Goal: Information Seeking & Learning: Compare options

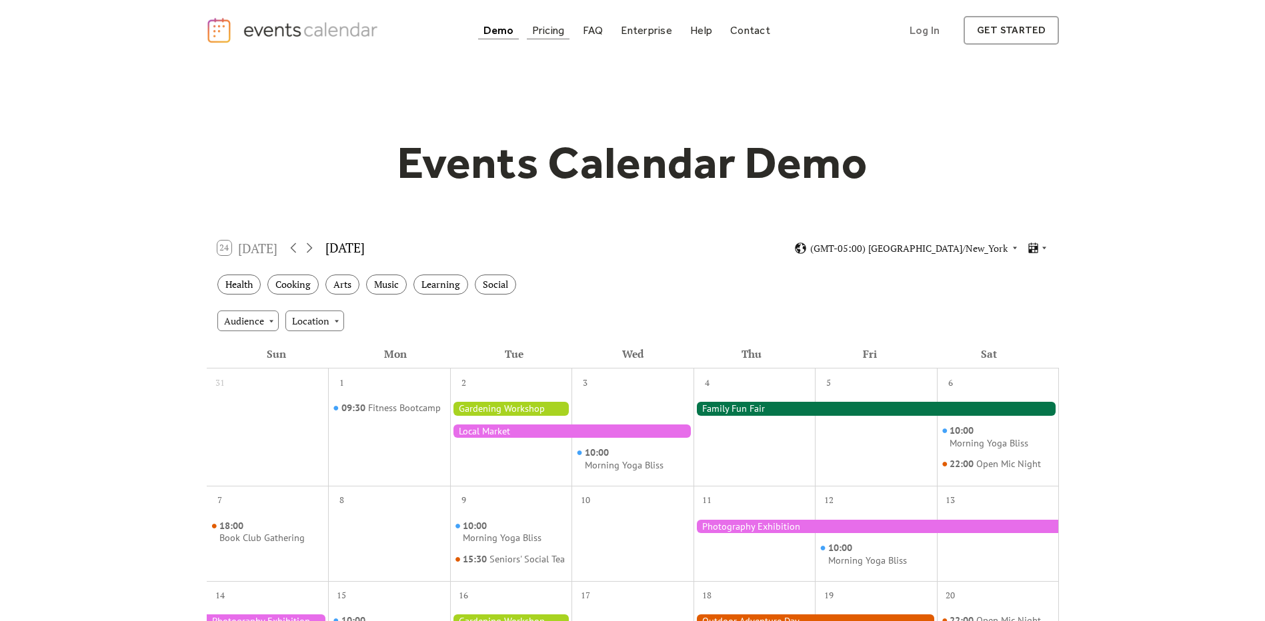
click at [551, 30] on div "Pricing" at bounding box center [548, 30] width 33 height 7
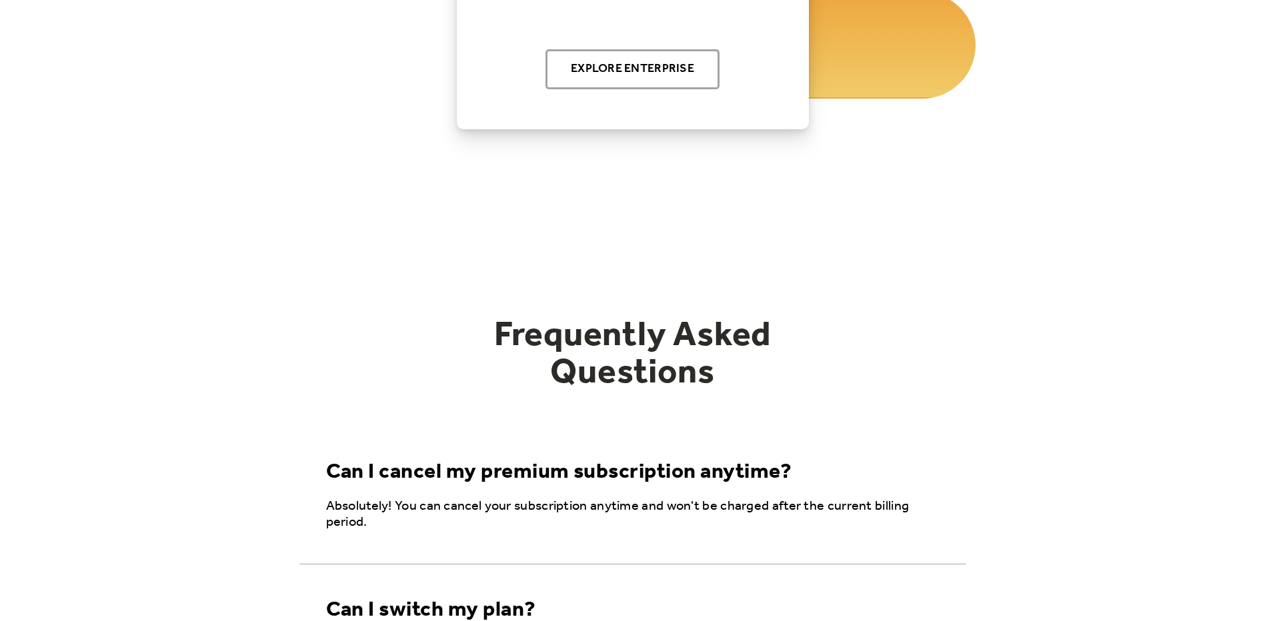
scroll to position [1626, 0]
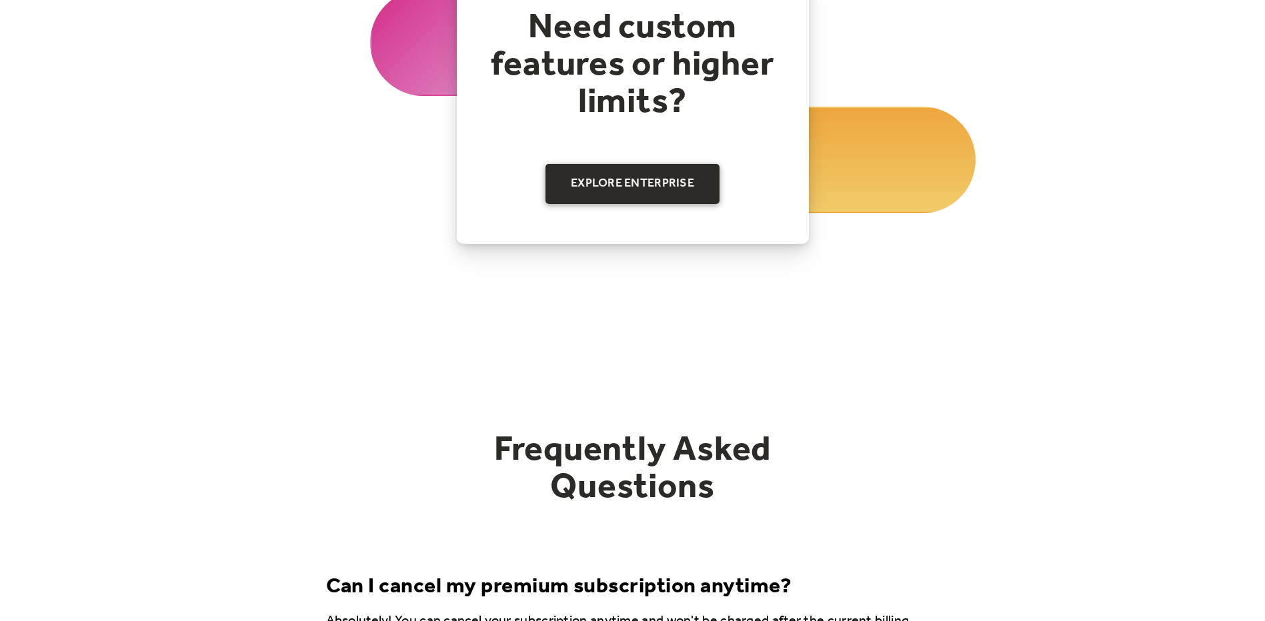
click at [627, 187] on link "Explore Enterprise" at bounding box center [632, 184] width 174 height 40
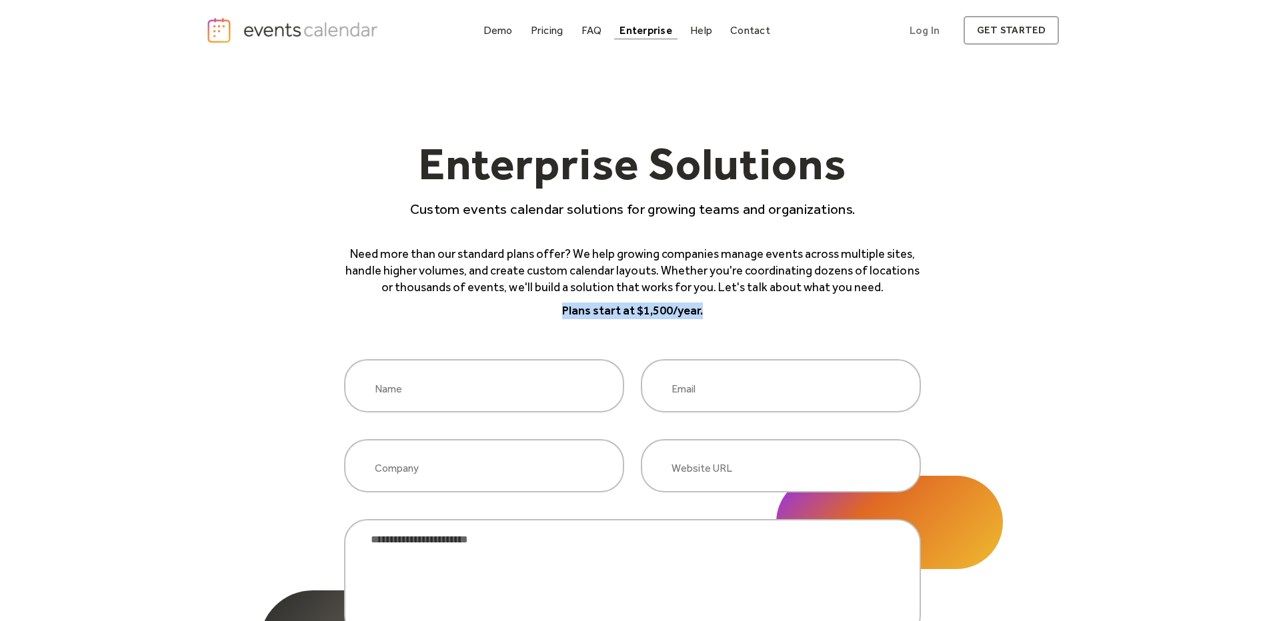
drag, startPoint x: 717, startPoint y: 311, endPoint x: 547, endPoint y: 312, distance: 170.0
click at [547, 312] on p "Plans start at $1,500/year." at bounding box center [632, 311] width 577 height 17
drag, startPoint x: 547, startPoint y: 312, endPoint x: 586, endPoint y: 314, distance: 39.4
copy p "Plans start at $1,500/year."
click at [551, 28] on div "Pricing" at bounding box center [547, 30] width 33 height 7
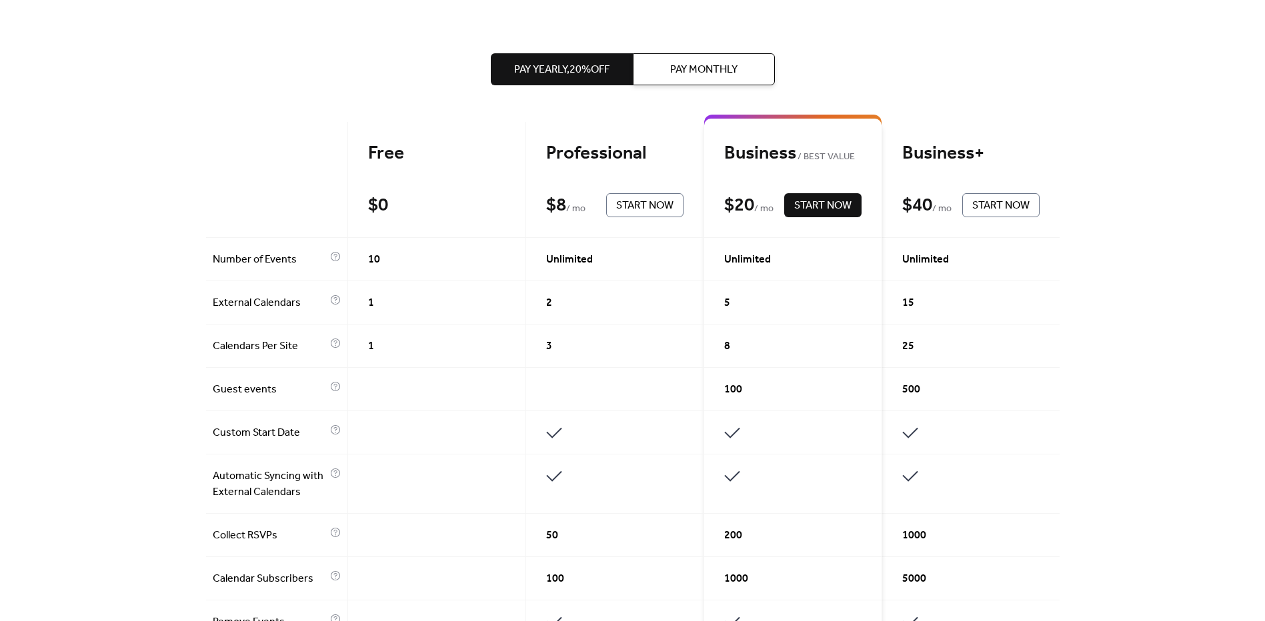
scroll to position [267, 0]
click at [727, 75] on span "Pay Monthly" at bounding box center [703, 70] width 67 height 16
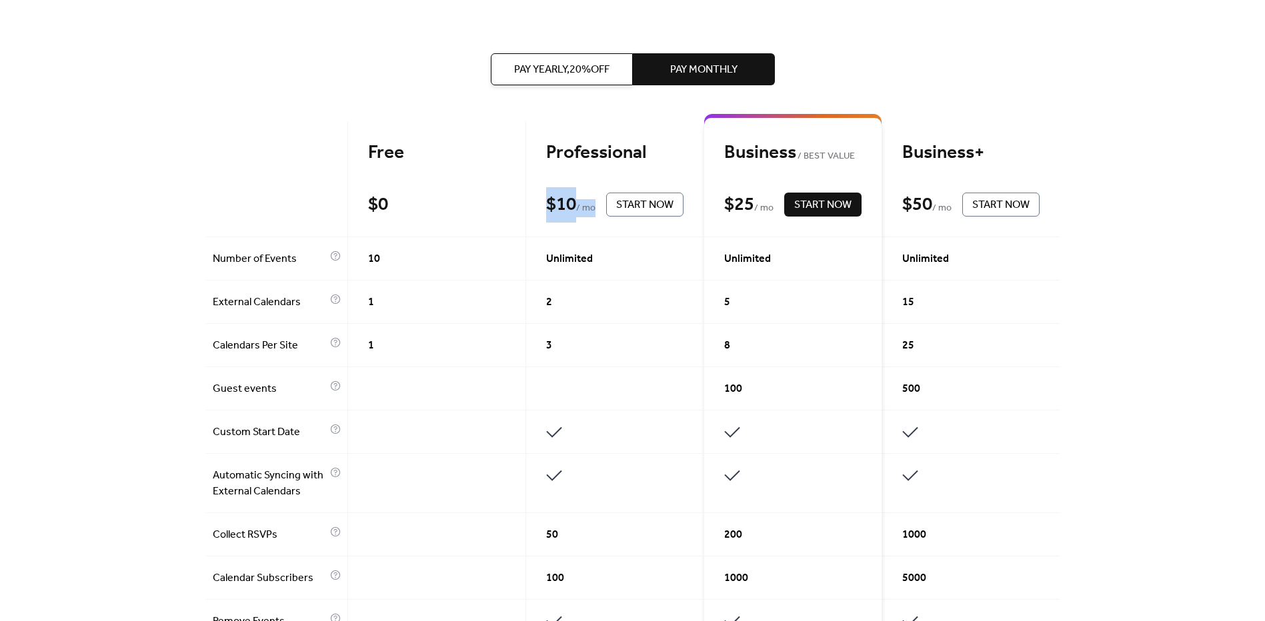
drag, startPoint x: 545, startPoint y: 201, endPoint x: 593, endPoint y: 213, distance: 49.3
click at [593, 213] on div "$ 10 / mo" at bounding box center [572, 204] width 53 height 23
drag, startPoint x: 593, startPoint y: 213, endPoint x: 582, endPoint y: 209, distance: 11.8
copy div "$ 10 / mo"
click at [109, 253] on div "Get the best of your Events Calendar Pay Yearly, 20% off Pay Monthly Free $ 0 S…" at bounding box center [632, 561] width 1265 height 1534
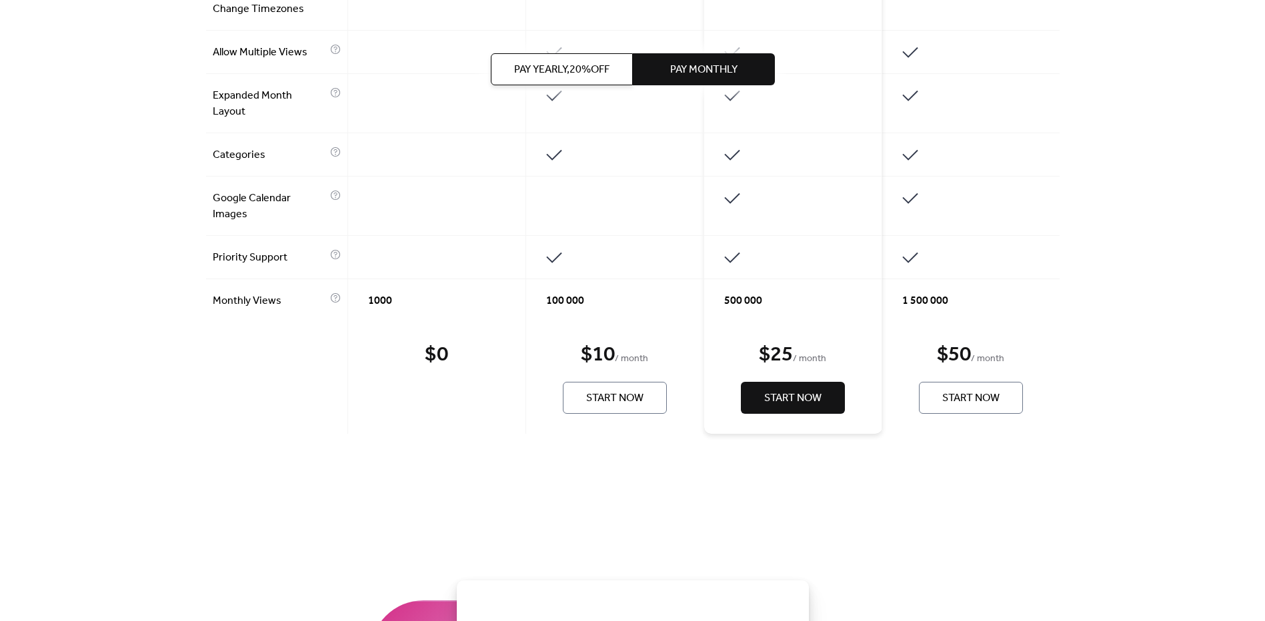
scroll to position [1133, 0]
